Goal: Transaction & Acquisition: Purchase product/service

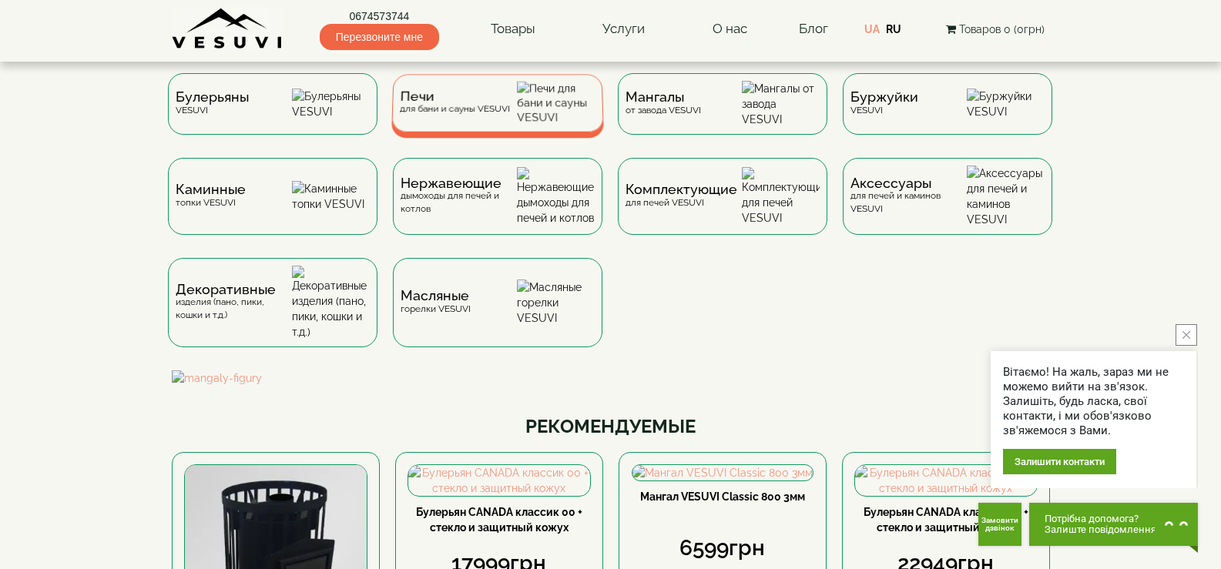
click at [479, 123] on div "Печи для бани и сауны VESUVI" at bounding box center [497, 103] width 213 height 58
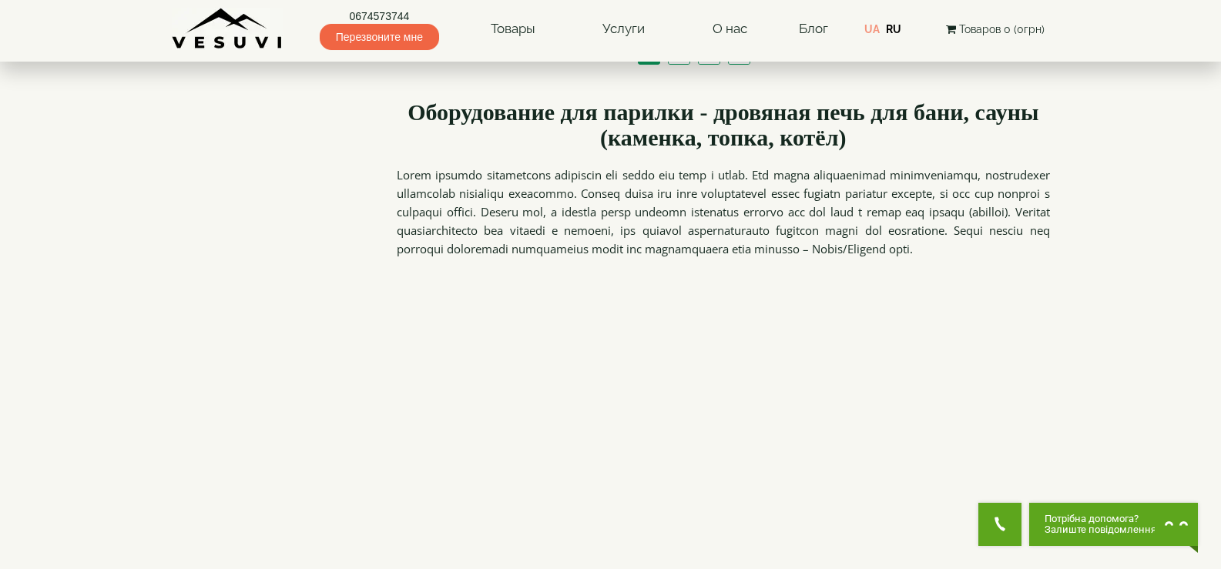
scroll to position [1772, 0]
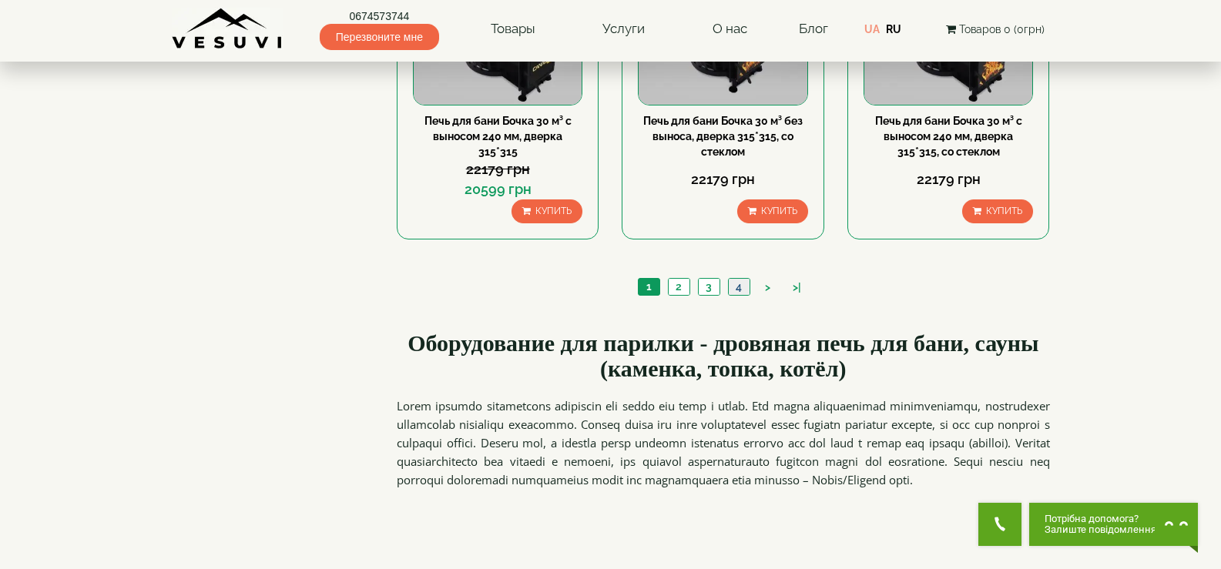
click at [736, 293] on link "4" at bounding box center [739, 287] width 22 height 16
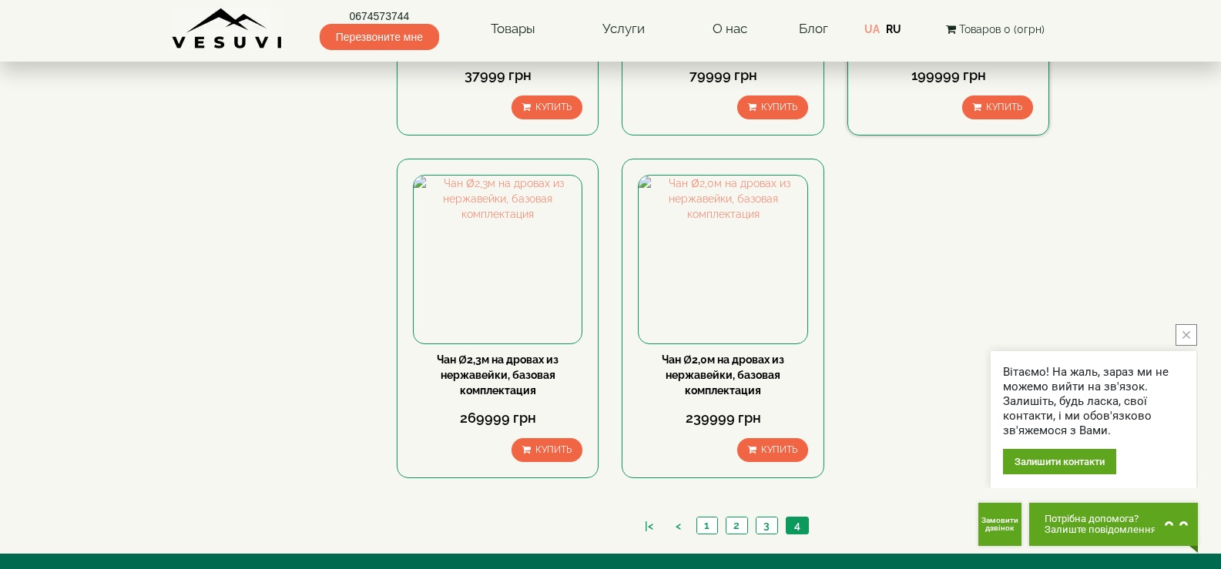
scroll to position [1772, 0]
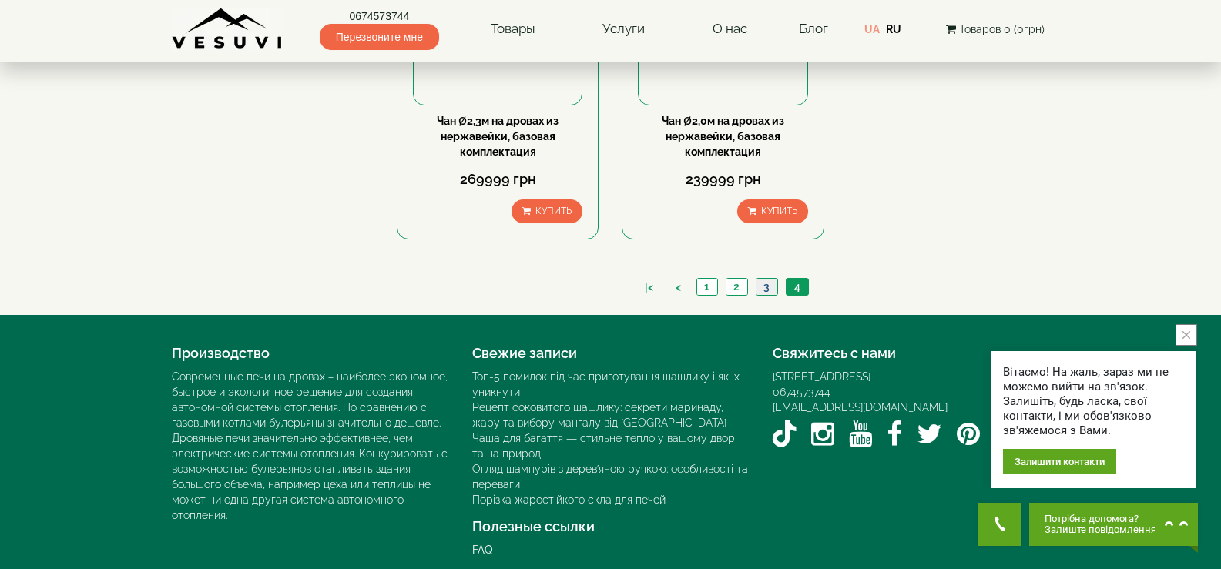
click at [767, 285] on link "3" at bounding box center [767, 287] width 22 height 16
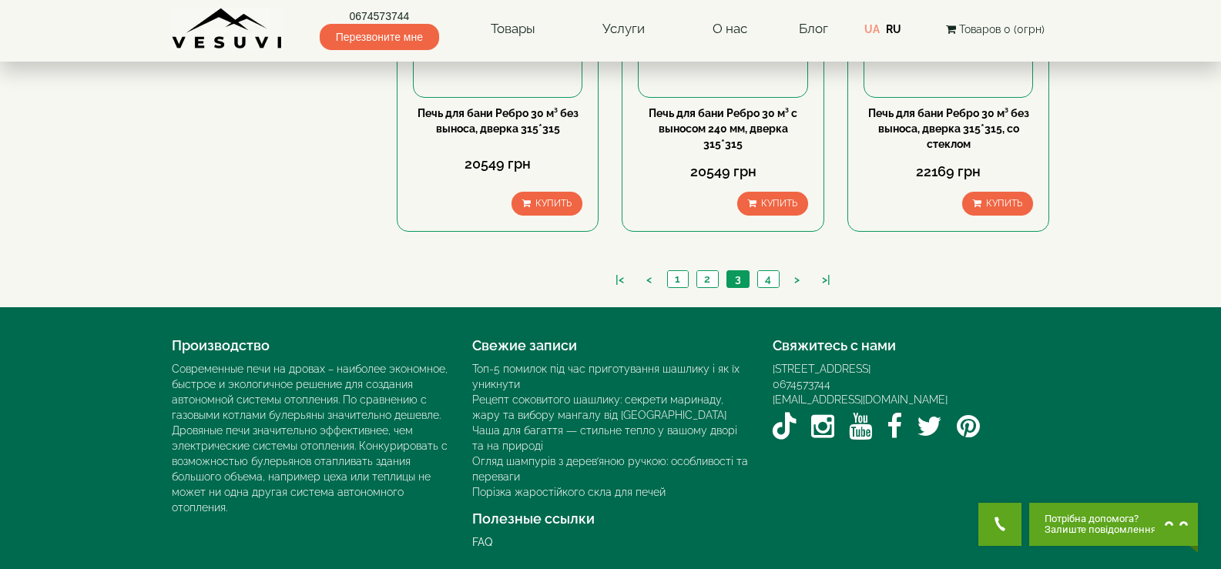
scroll to position [1784, 0]
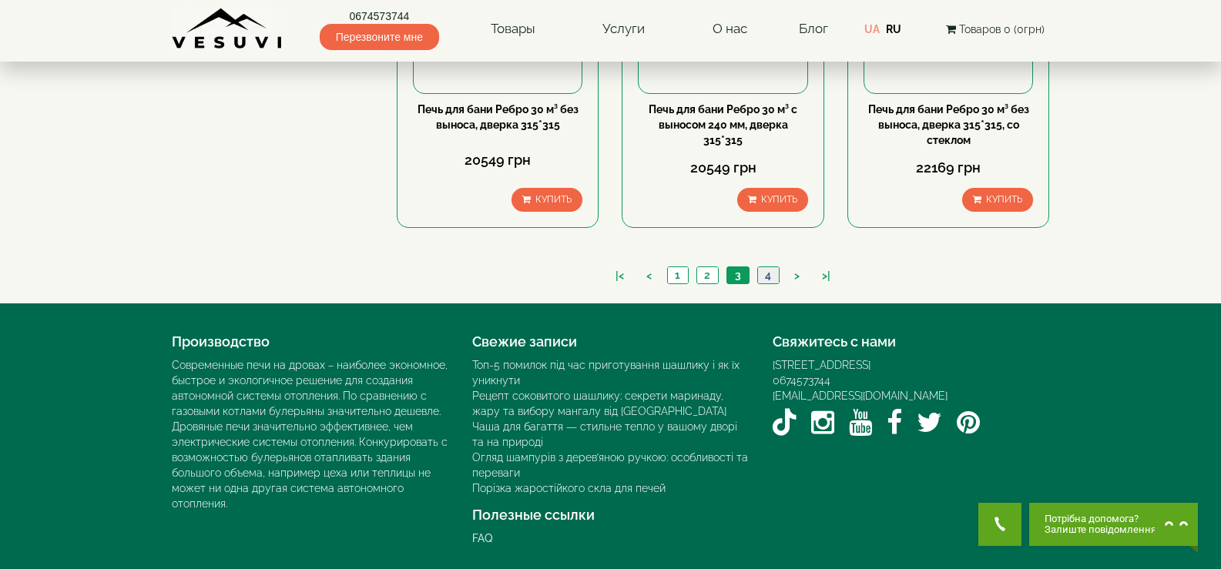
click at [770, 275] on link "4" at bounding box center [768, 275] width 22 height 16
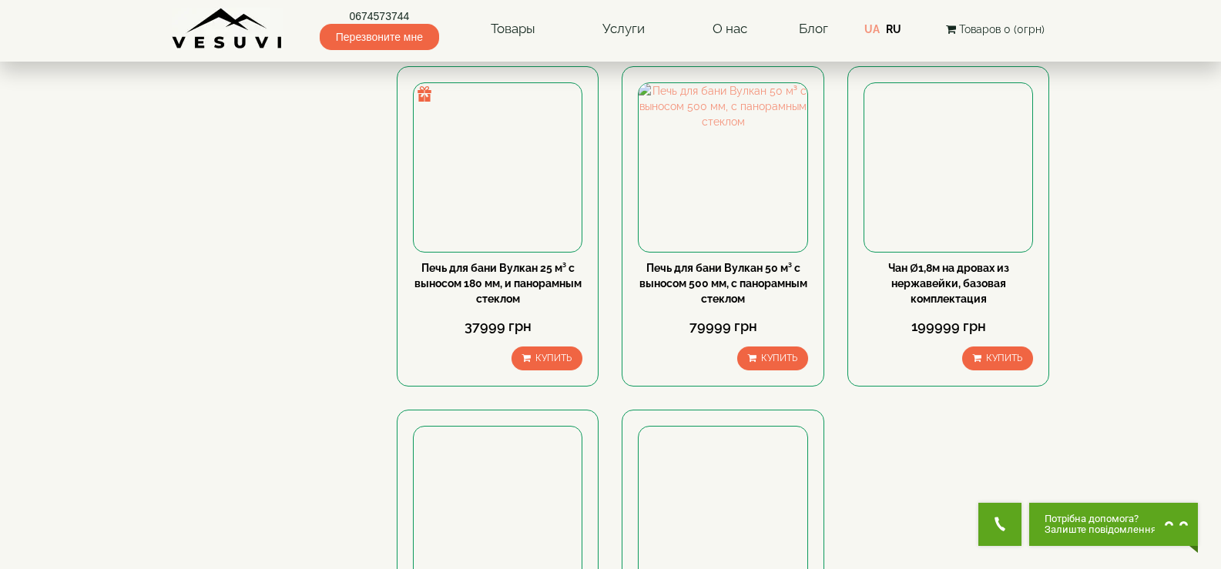
scroll to position [1464, 0]
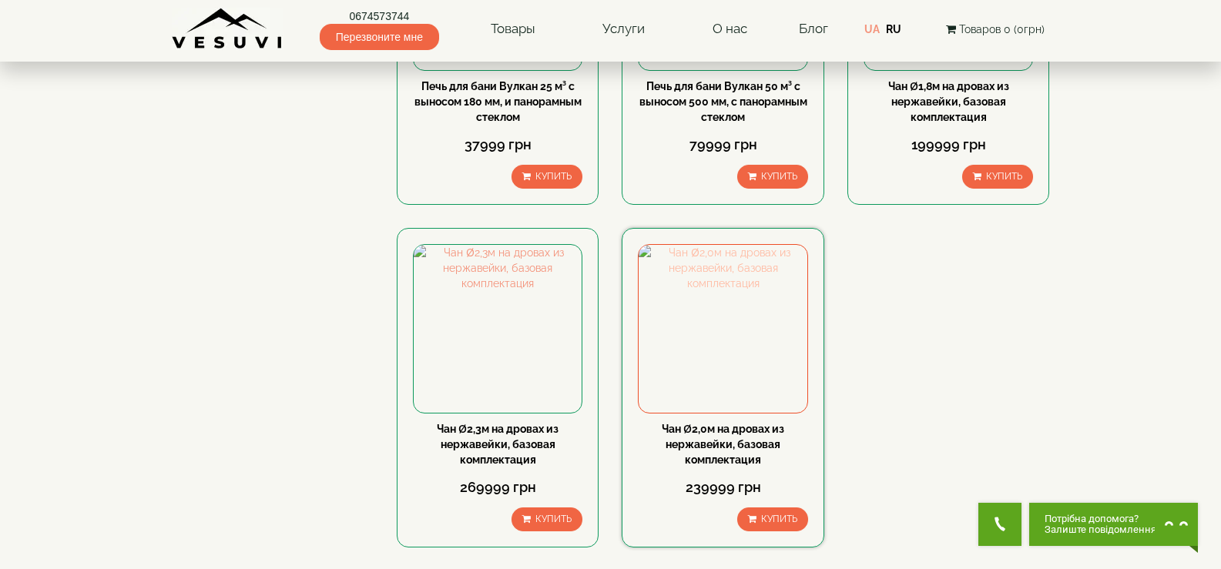
click at [737, 352] on img at bounding box center [723, 329] width 168 height 168
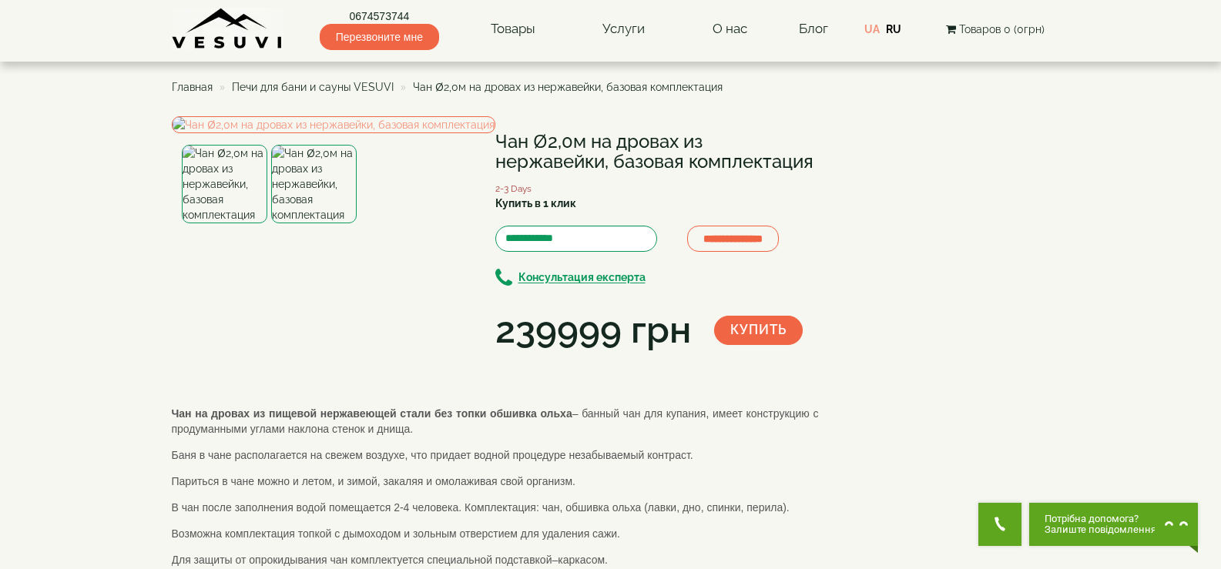
click at [315, 223] on img at bounding box center [314, 184] width 86 height 79
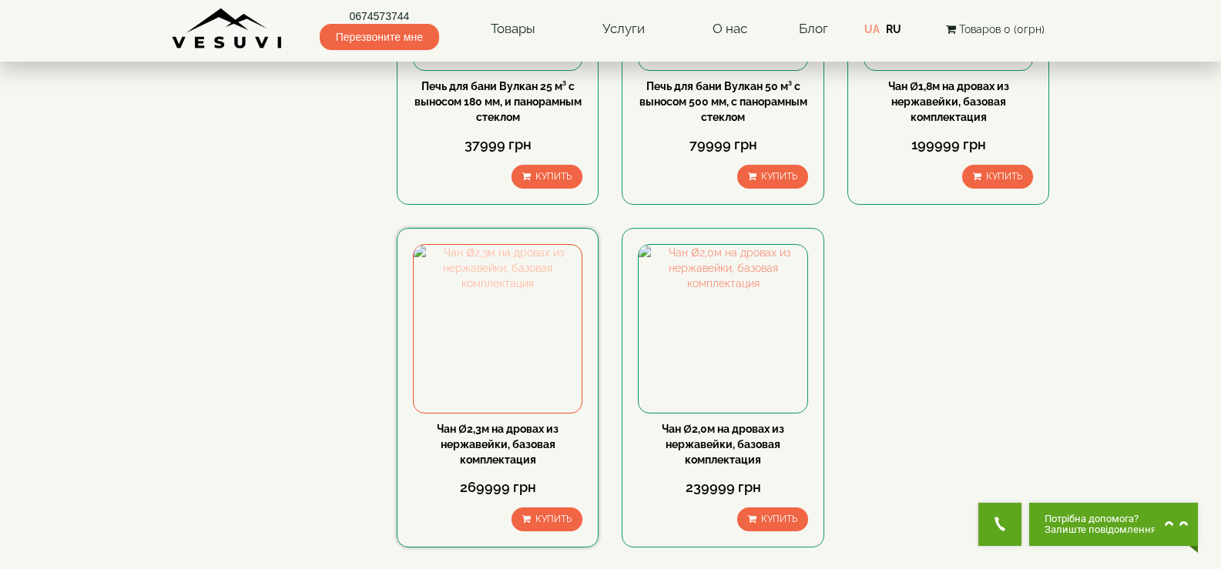
click at [522, 378] on img at bounding box center [498, 329] width 168 height 168
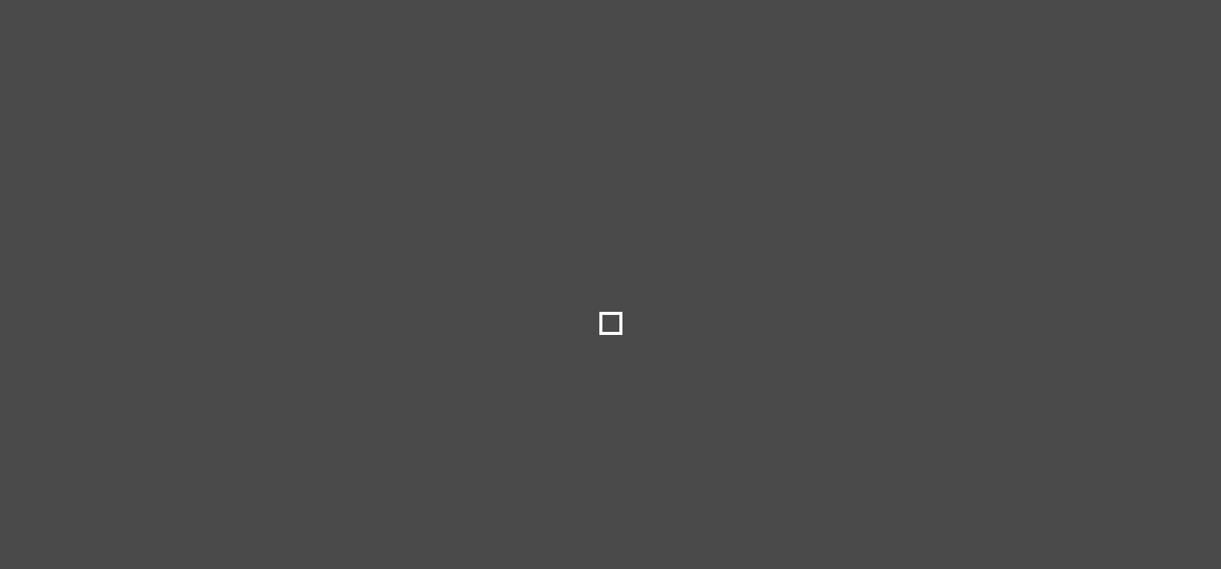
select select
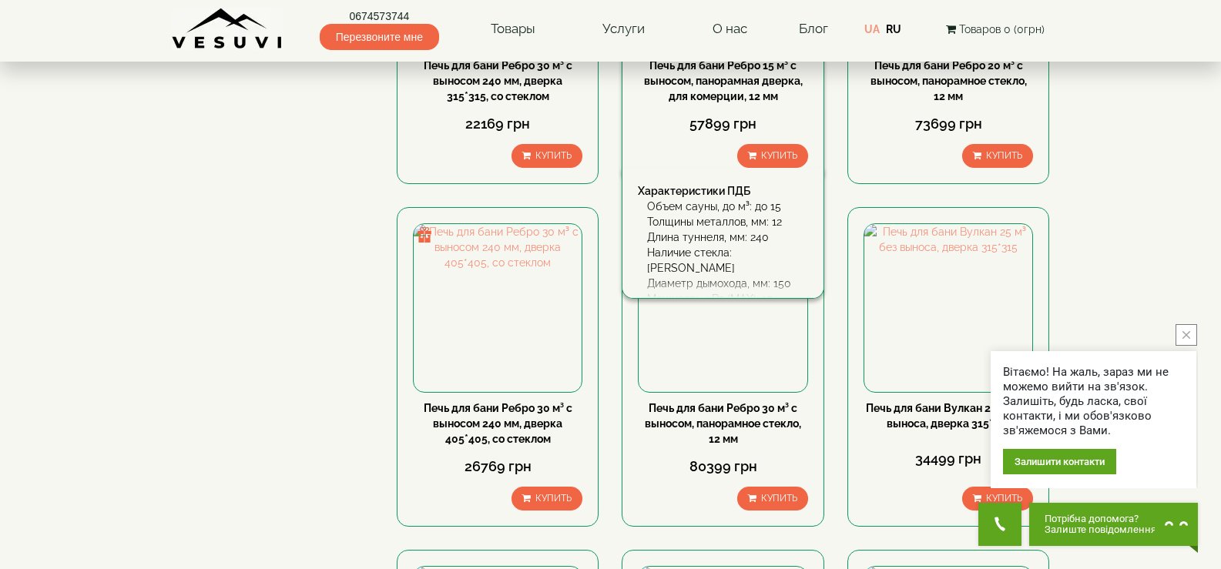
scroll to position [77, 0]
